Goal: Task Accomplishment & Management: Manage account settings

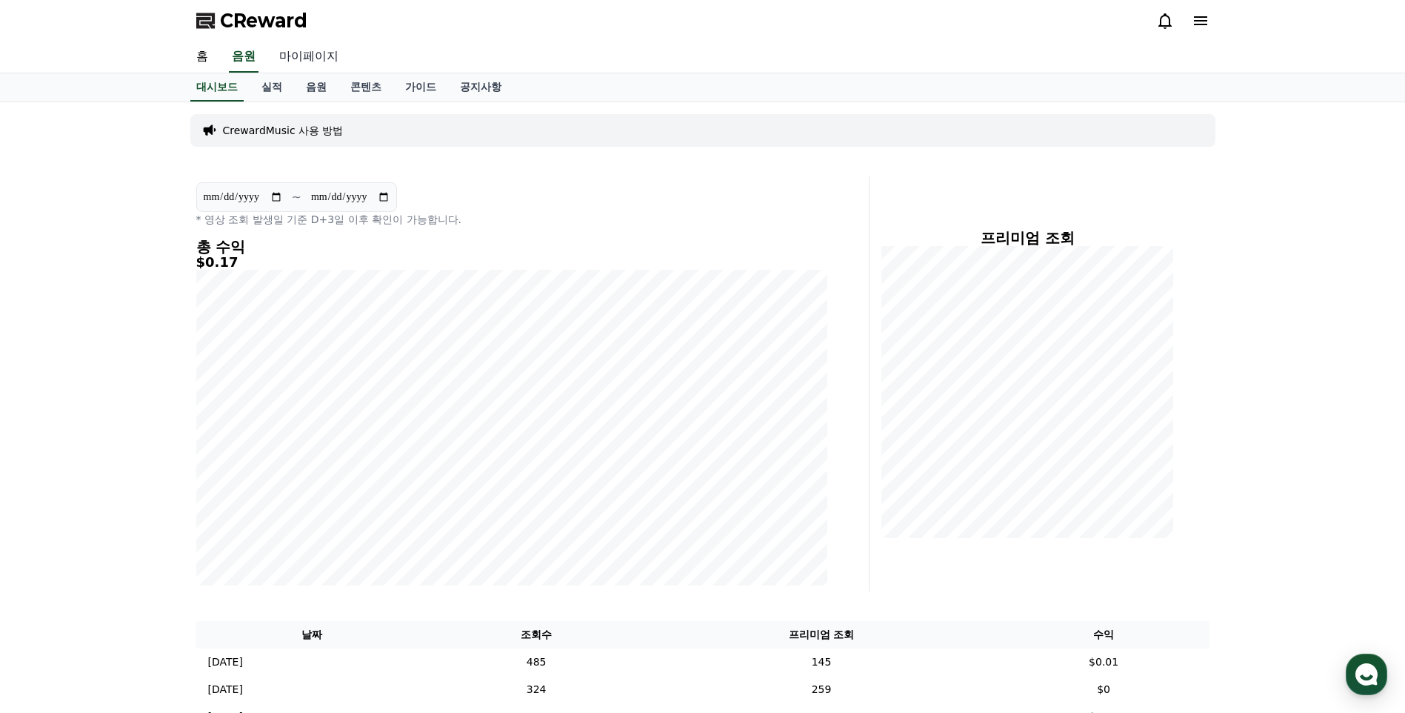
drag, startPoint x: 324, startPoint y: 55, endPoint x: 337, endPoint y: 56, distance: 13.4
click at [324, 55] on link "마이페이지" at bounding box center [308, 56] width 83 height 31
select select "**********"
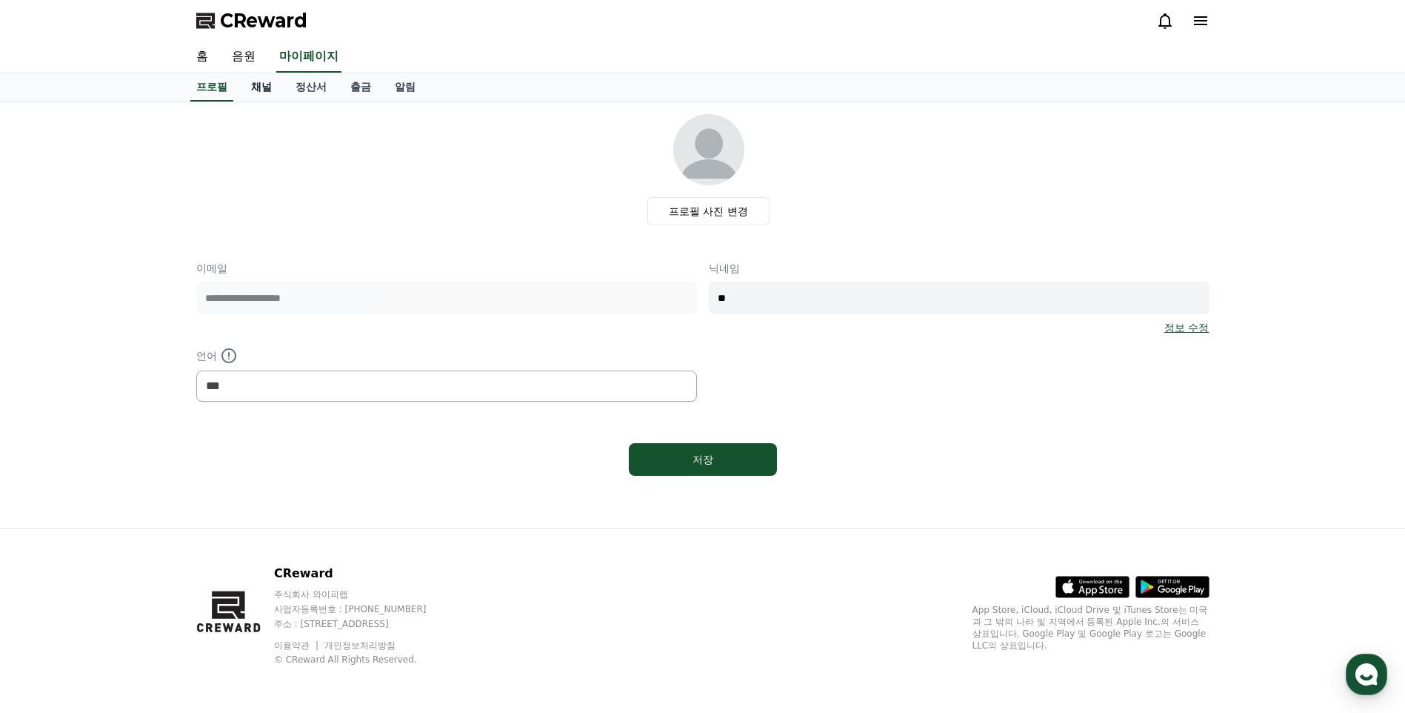
click at [264, 88] on link "채널" at bounding box center [261, 87] width 44 height 28
